Goal: Task Accomplishment & Management: Complete application form

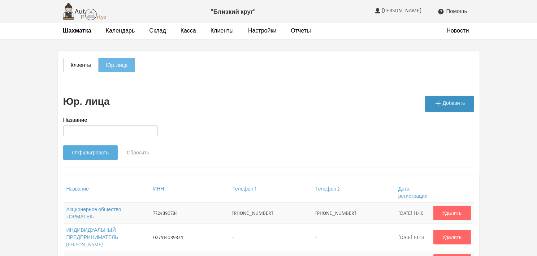
click at [448, 101] on link " Добавить" at bounding box center [449, 104] width 49 height 16
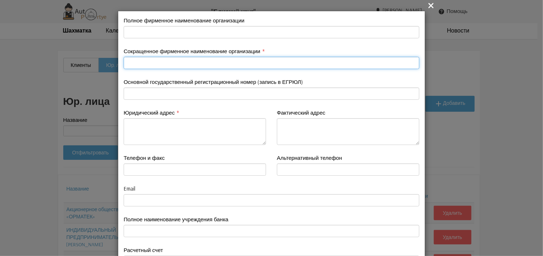
click at [145, 59] on input "text" at bounding box center [272, 63] width 296 height 12
paste input "ООО «Полистэр Уфа»"
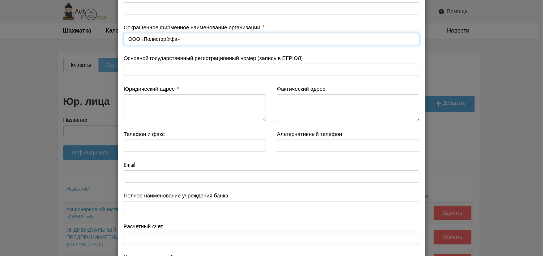
scroll to position [36, 0]
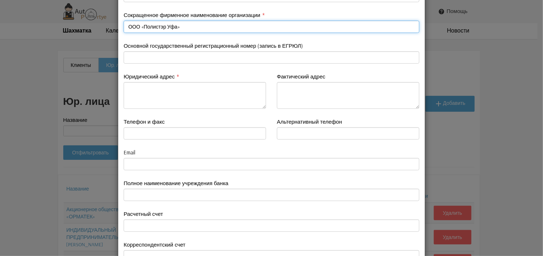
type input "ООО «Полистэр Уфа»"
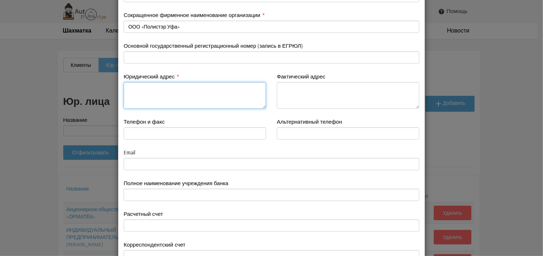
click at [189, 93] on textarea at bounding box center [195, 95] width 142 height 27
paste textarea "450104, Республика Башкортостан, г. Уфа, ул. Менделеева д. 10, кв.224"
type textarea "450104, Республика Башкортостан, г. Уфа, ул. Менделеева д. 10, кв.224"
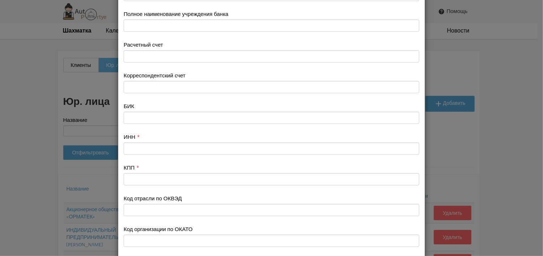
scroll to position [253, 0]
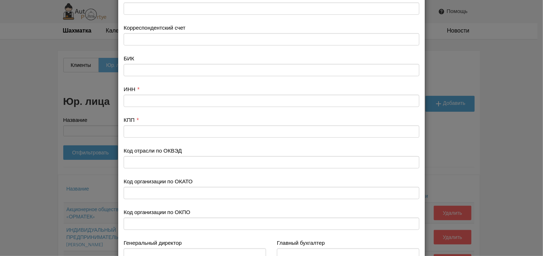
type textarea "450104, Республика Башкортостан, г. Уфа, ул. Менделеева д. 10, кв.224"
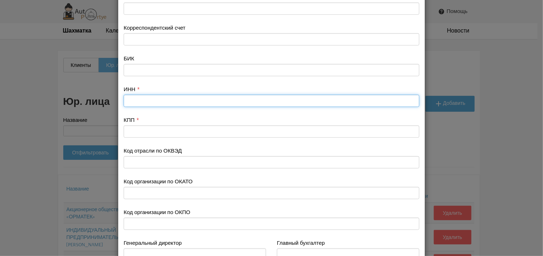
click at [141, 95] on input "text" at bounding box center [272, 101] width 296 height 12
paste input "0276159817/027401001"
drag, startPoint x: 151, startPoint y: 102, endPoint x: 174, endPoint y: 102, distance: 23.1
click at [174, 102] on input "0276159817/027401001" at bounding box center [272, 101] width 296 height 12
type input "0276159817/"
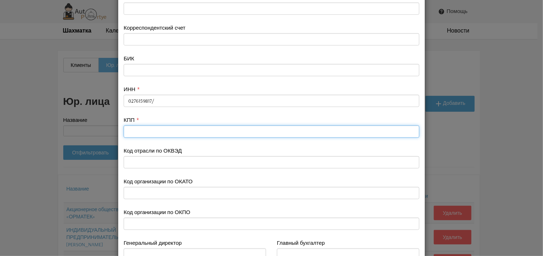
click at [136, 133] on input "text" at bounding box center [272, 131] width 296 height 12
paste input "027401001"
type input "027401001"
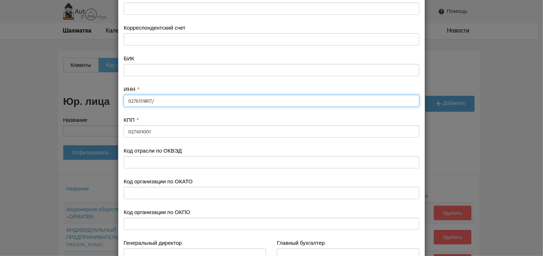
click at [155, 100] on input "0276159817/" at bounding box center [272, 101] width 296 height 12
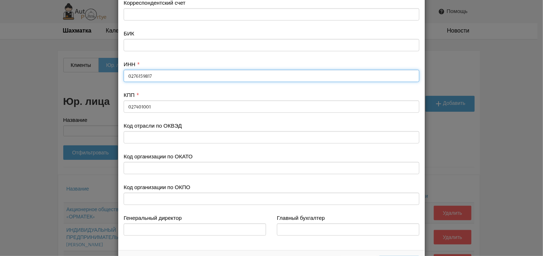
scroll to position [308, 0]
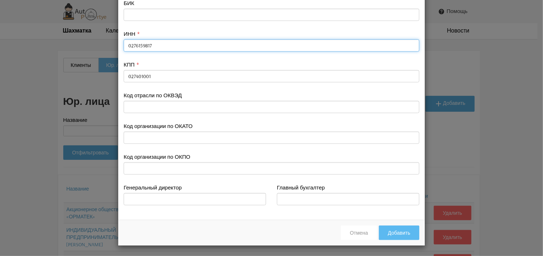
type input "0276159817"
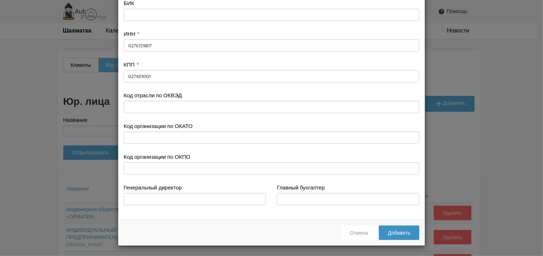
click at [405, 228] on button "Добавить" at bounding box center [399, 232] width 40 height 14
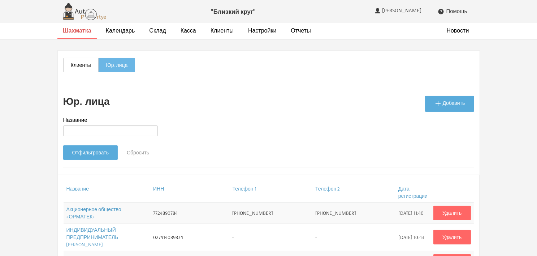
click at [73, 29] on strong "Шахматка" at bounding box center [77, 30] width 29 height 7
